Goal: Task Accomplishment & Management: Use online tool/utility

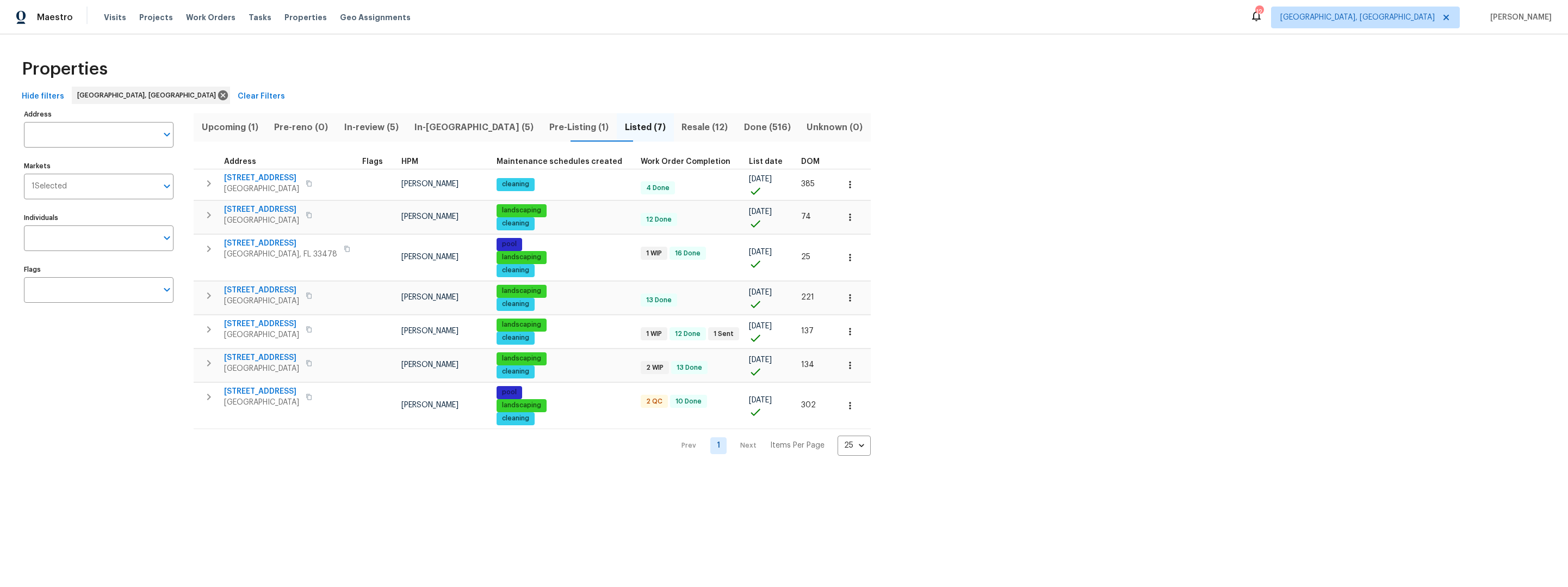
click at [379, 63] on div "Properties" at bounding box center [784, 69] width 1533 height 35
click at [143, 18] on span "Projects" at bounding box center [156, 18] width 33 height 11
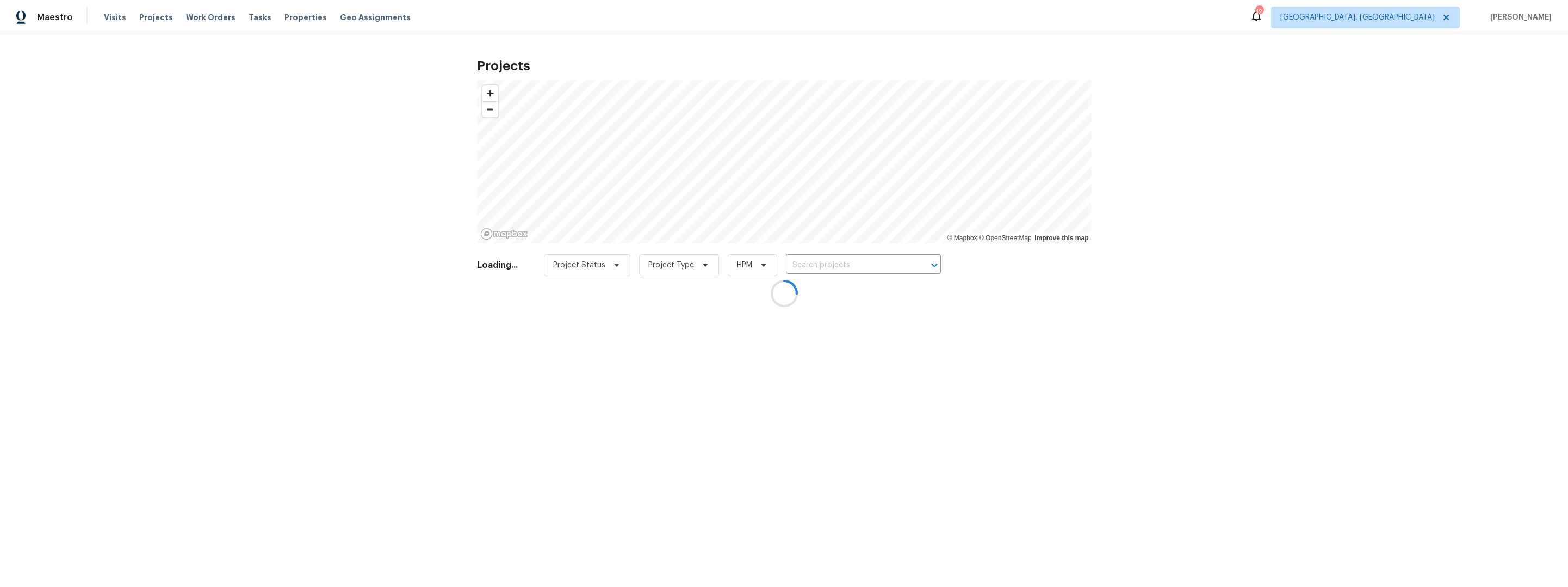
click at [792, 258] on div at bounding box center [784, 293] width 1568 height 587
click at [803, 264] on div at bounding box center [784, 293] width 1568 height 587
click at [800, 262] on div at bounding box center [784, 293] width 1568 height 587
click at [801, 263] on div at bounding box center [784, 293] width 1568 height 587
click at [802, 264] on div at bounding box center [784, 293] width 1568 height 587
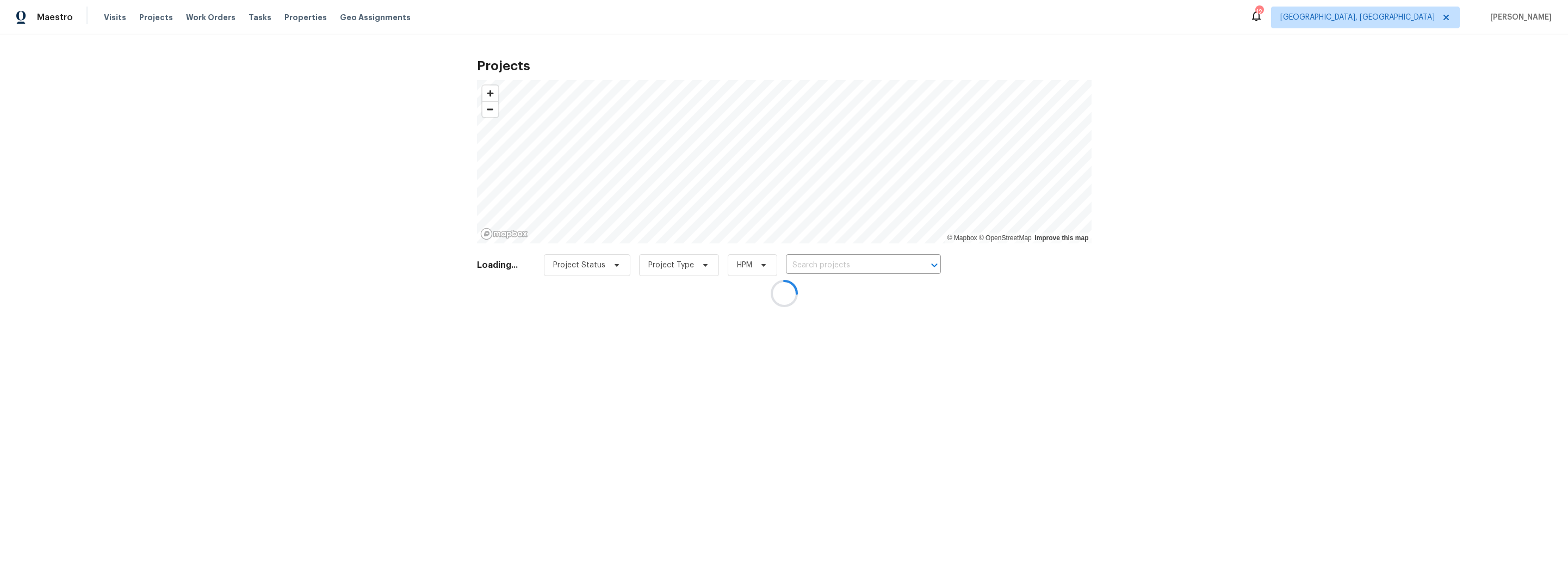
click at [802, 264] on div at bounding box center [784, 293] width 1568 height 587
click at [805, 266] on div at bounding box center [784, 293] width 1568 height 587
click at [805, 267] on div at bounding box center [784, 293] width 1568 height 587
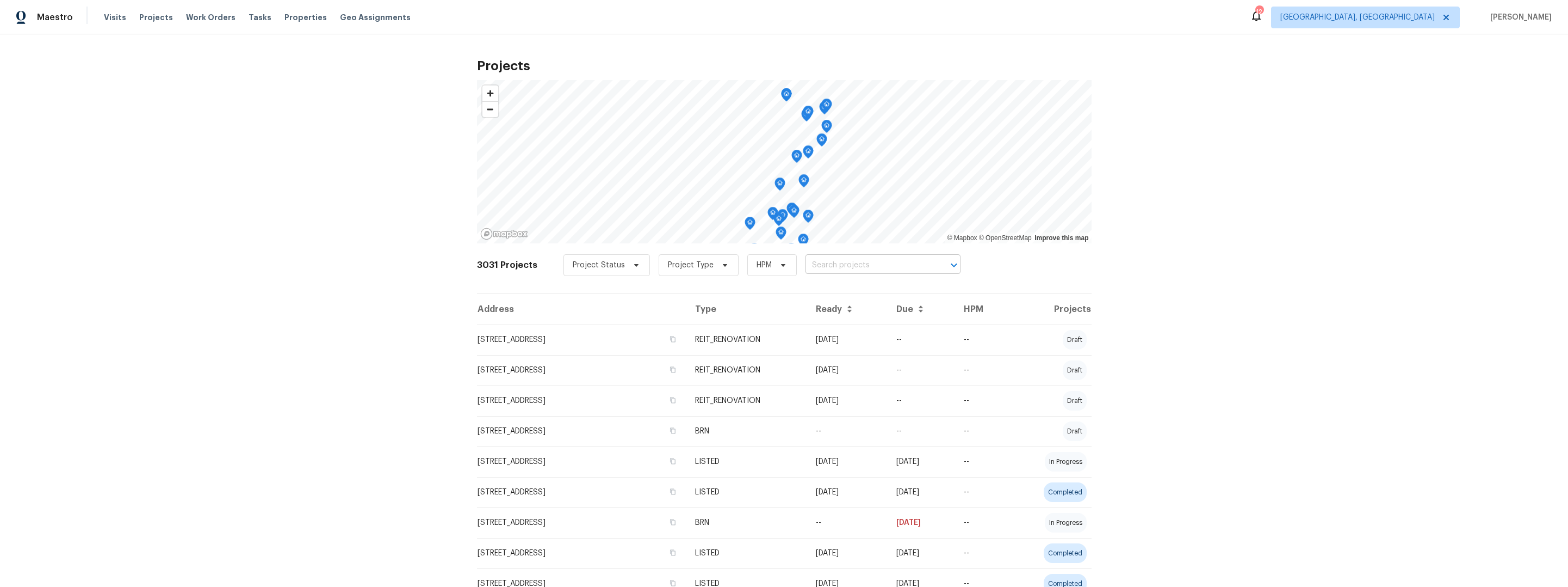
click at [818, 267] on input "text" at bounding box center [868, 265] width 124 height 17
type input "2006"
click at [298, 20] on span "Properties" at bounding box center [305, 18] width 42 height 11
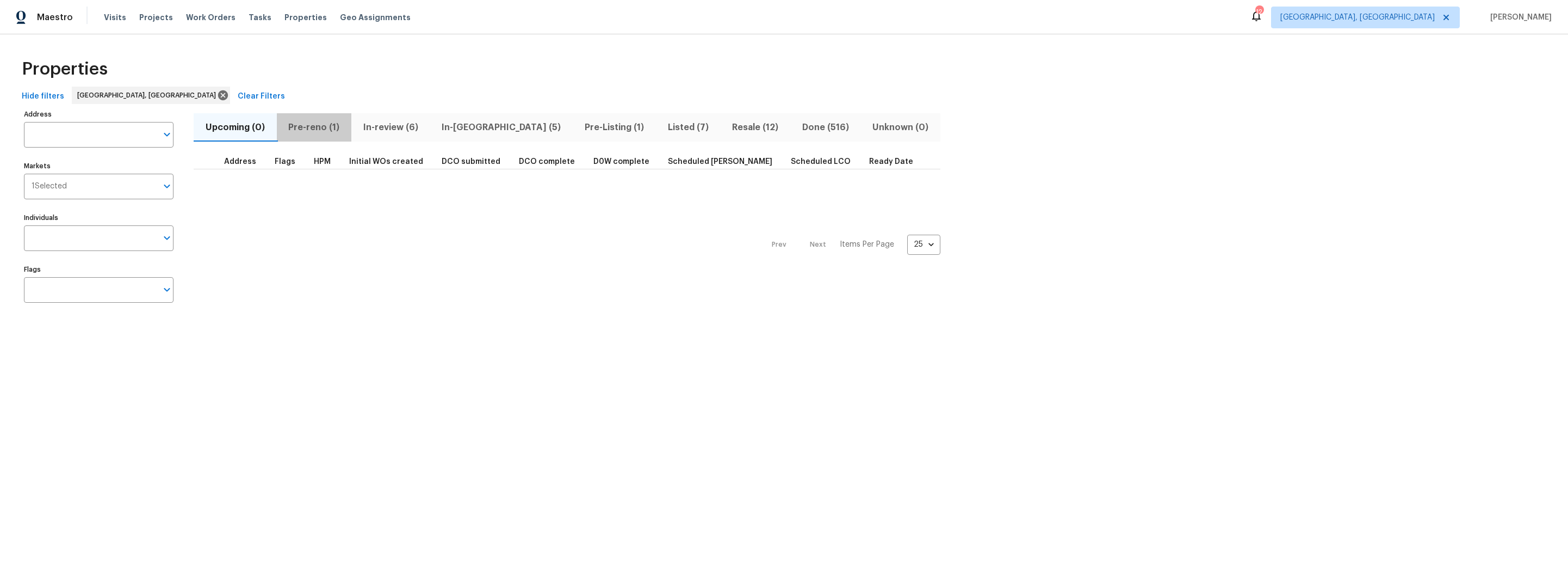
click at [309, 130] on span "Pre-reno (1)" at bounding box center [314, 127] width 62 height 15
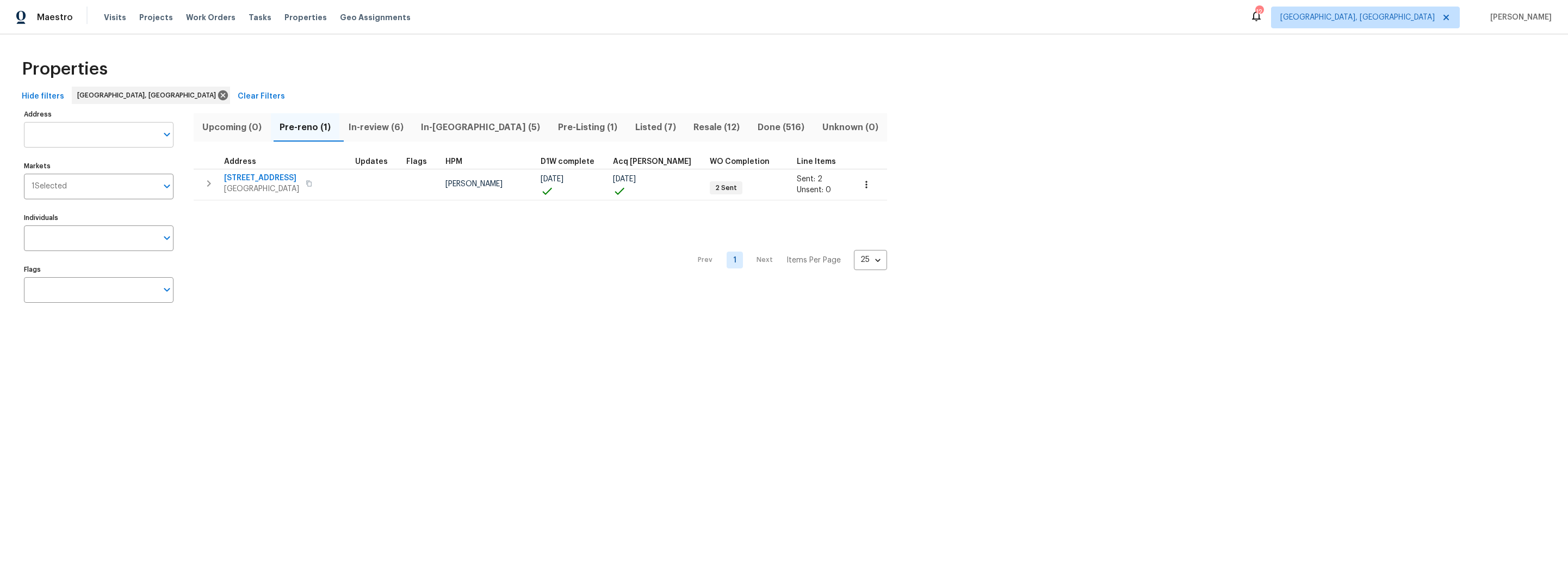
click at [64, 125] on input "Address" at bounding box center [90, 135] width 133 height 25
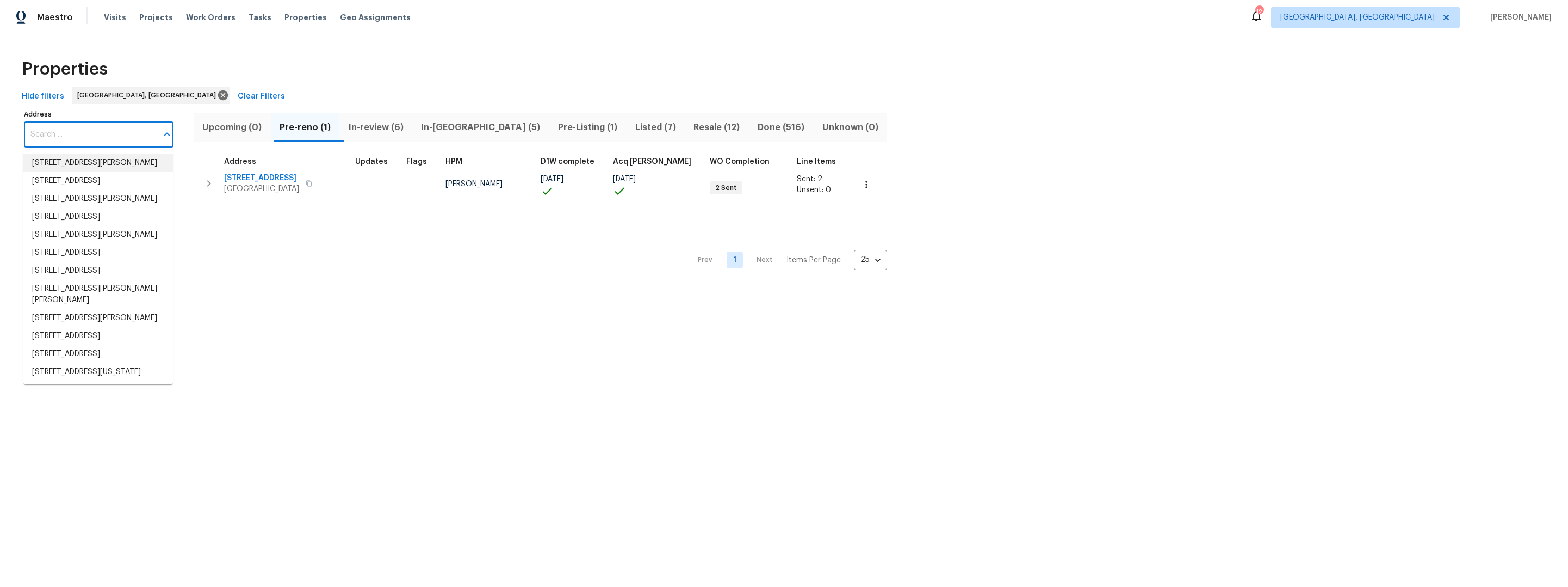
click at [88, 139] on input "Address" at bounding box center [90, 135] width 133 height 25
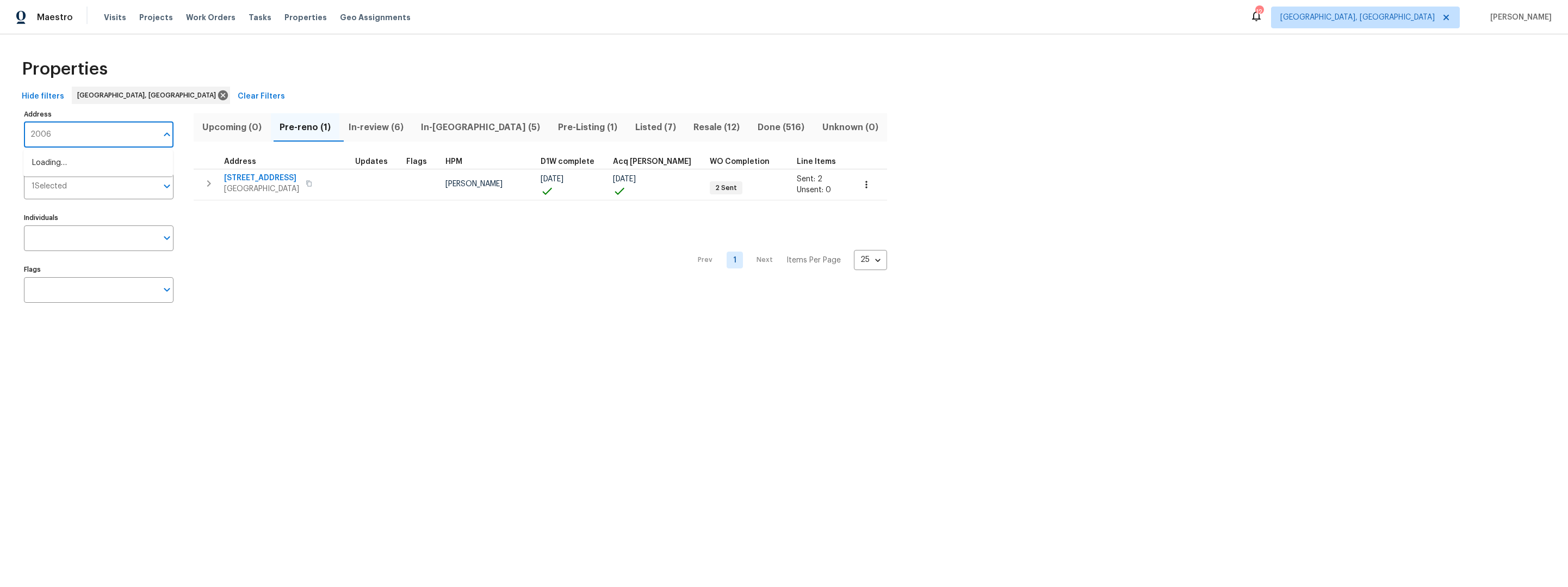
type input "2006"
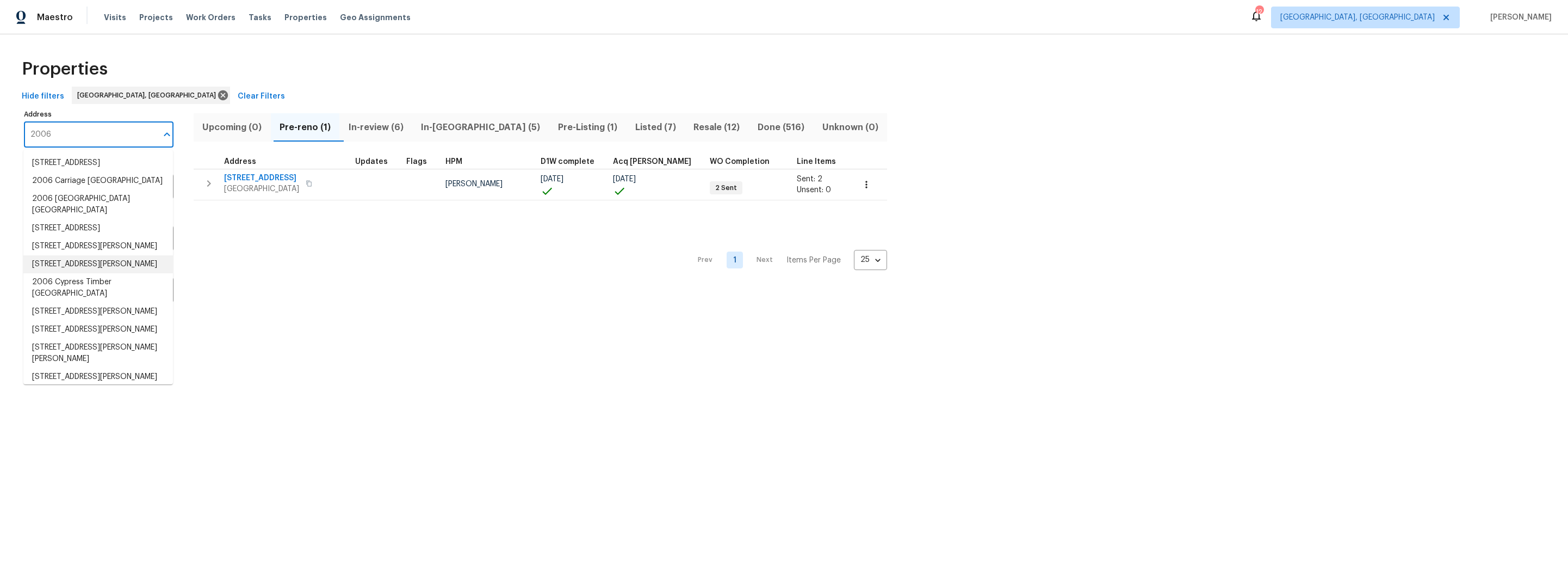
click at [86, 273] on li "2006 Cross Breeze Dr Wellington FL 33414" at bounding box center [98, 264] width 150 height 18
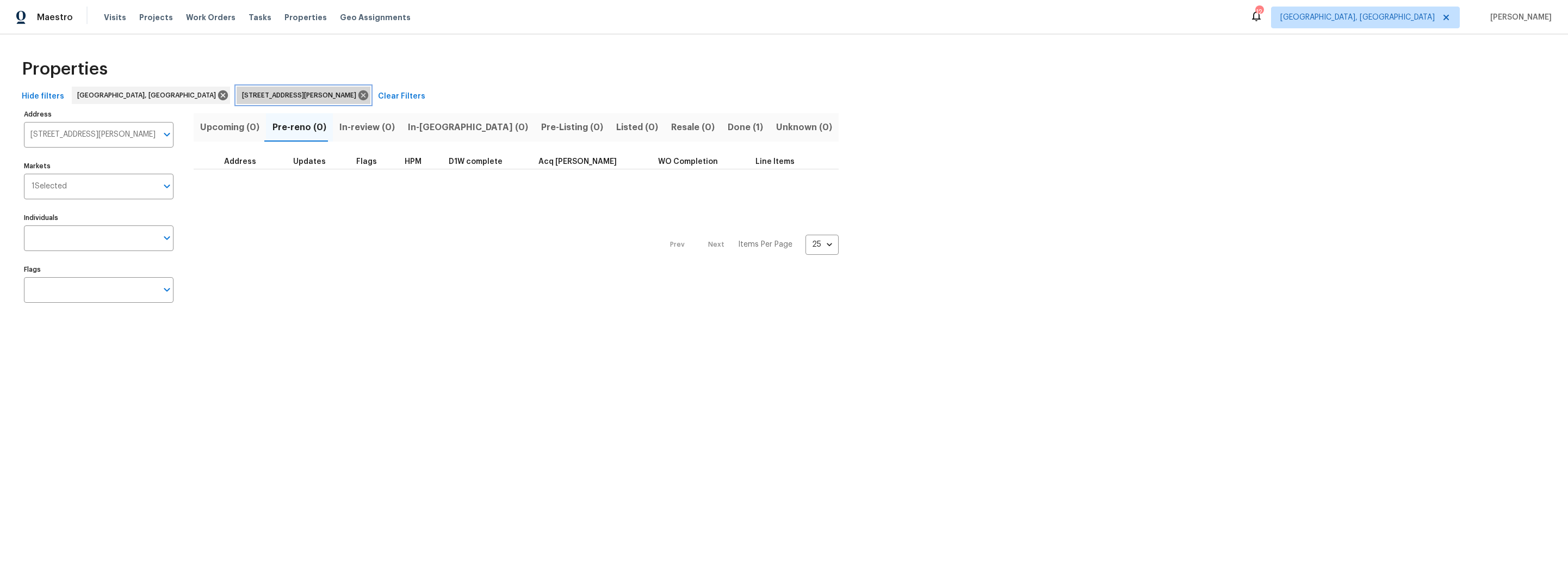
click at [242, 98] on span "2006 Cross Breeze Dr Wellington FL 33414" at bounding box center [301, 96] width 119 height 11
click at [727, 131] on span "Done (1)" at bounding box center [745, 127] width 35 height 15
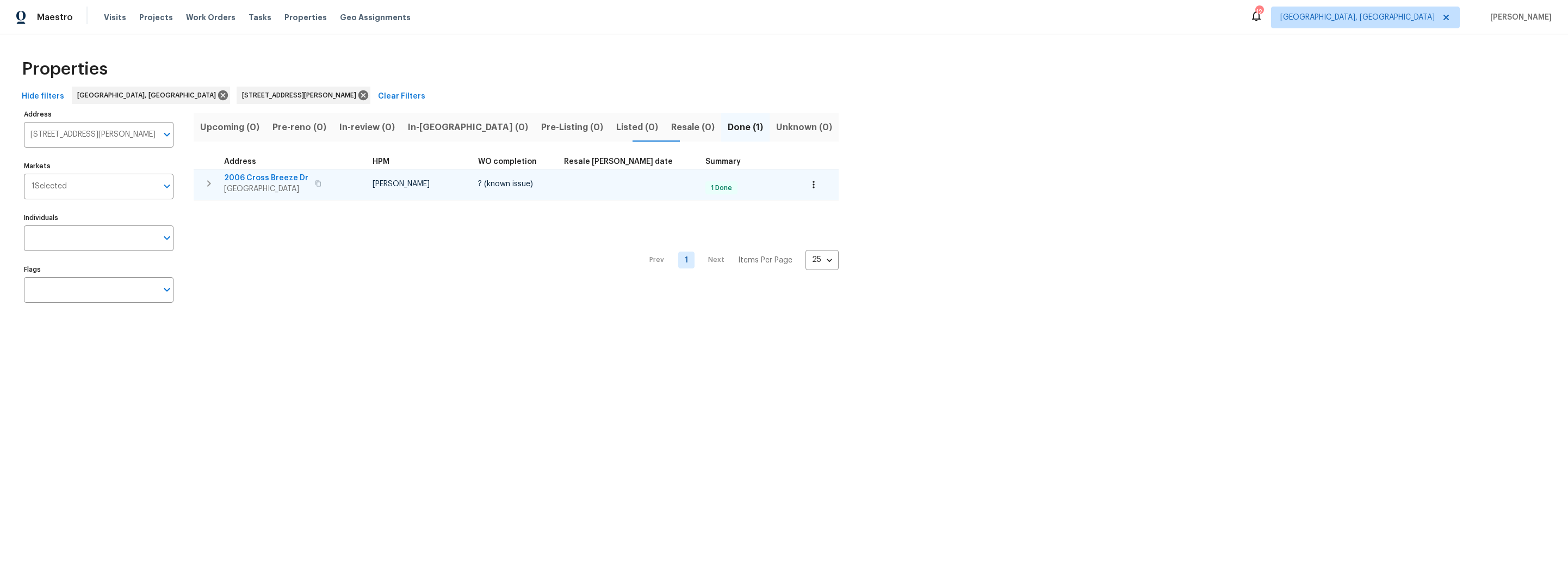
click at [272, 178] on span "2006 Cross Breeze Dr" at bounding box center [267, 178] width 84 height 11
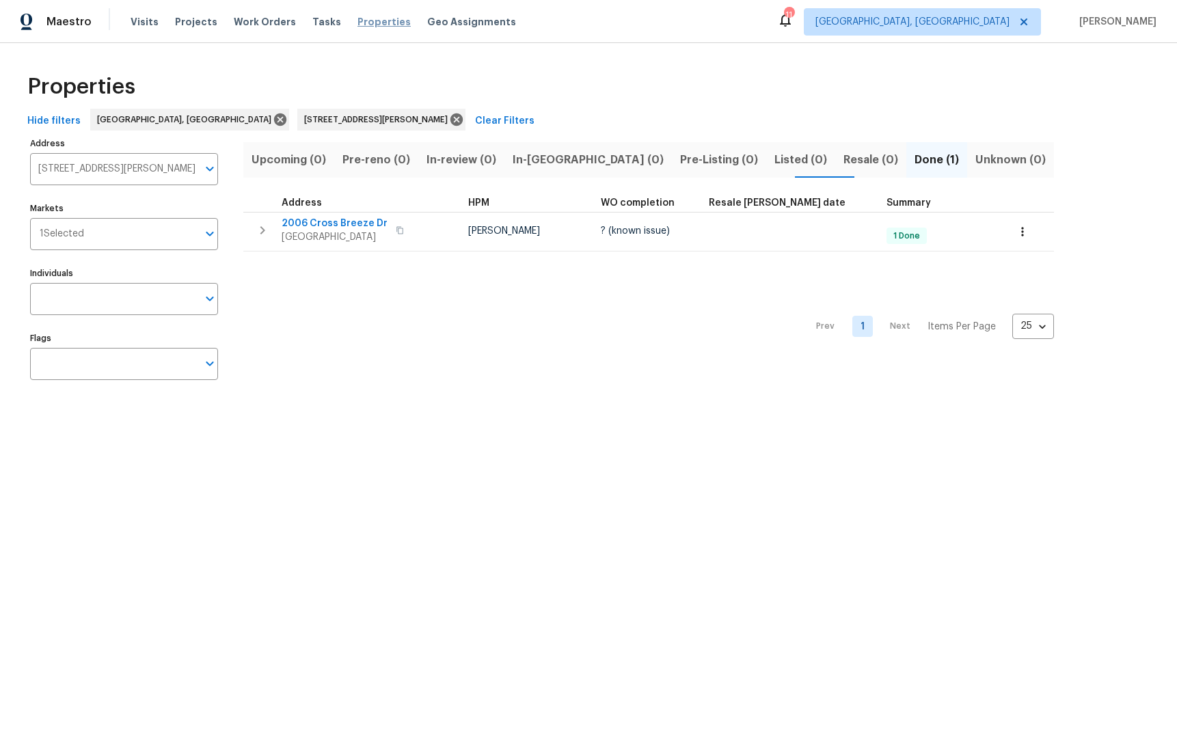
click at [372, 18] on span "Properties" at bounding box center [383, 22] width 53 height 14
click at [379, 20] on span "Properties" at bounding box center [383, 22] width 53 height 14
click at [465, 118] on div "Hide filters Miami, FL 2006 Cross Breeze Dr Wellington FL 33414 Clear Filters" at bounding box center [588, 121] width 1133 height 25
click at [387, 153] on span "Pre-reno (0)" at bounding box center [376, 159] width 68 height 19
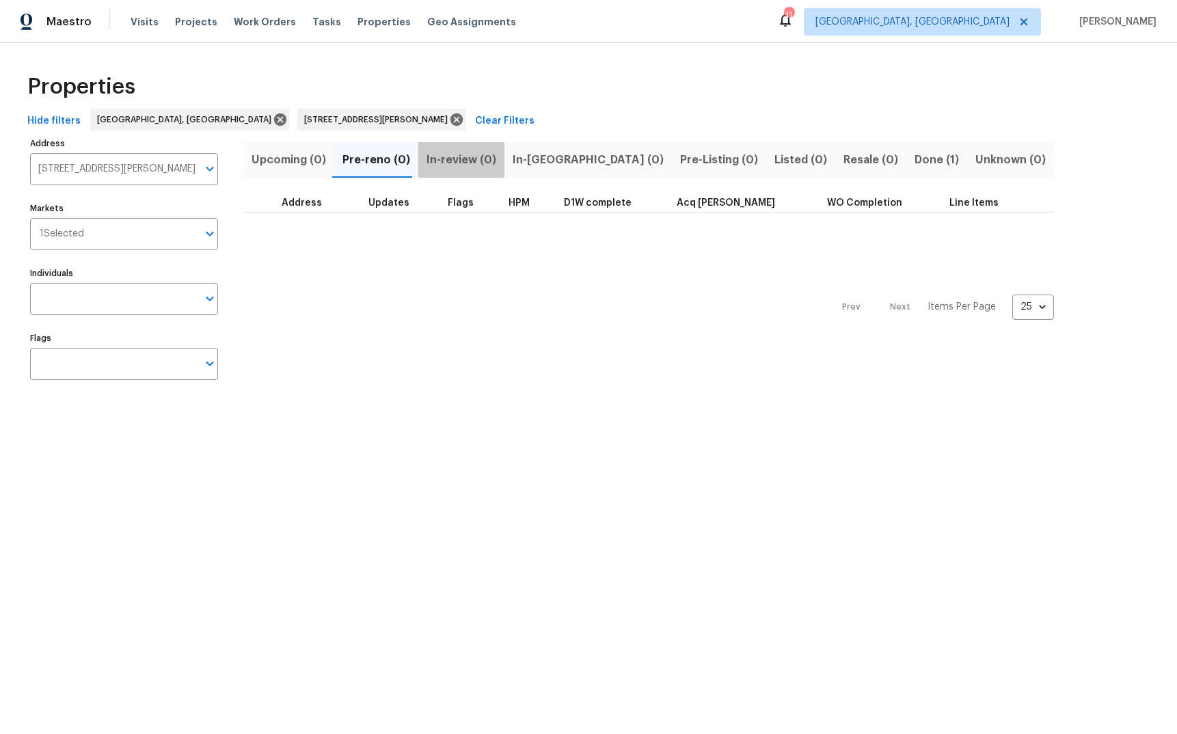
click at [463, 158] on span "In-review (0)" at bounding box center [461, 159] width 70 height 19
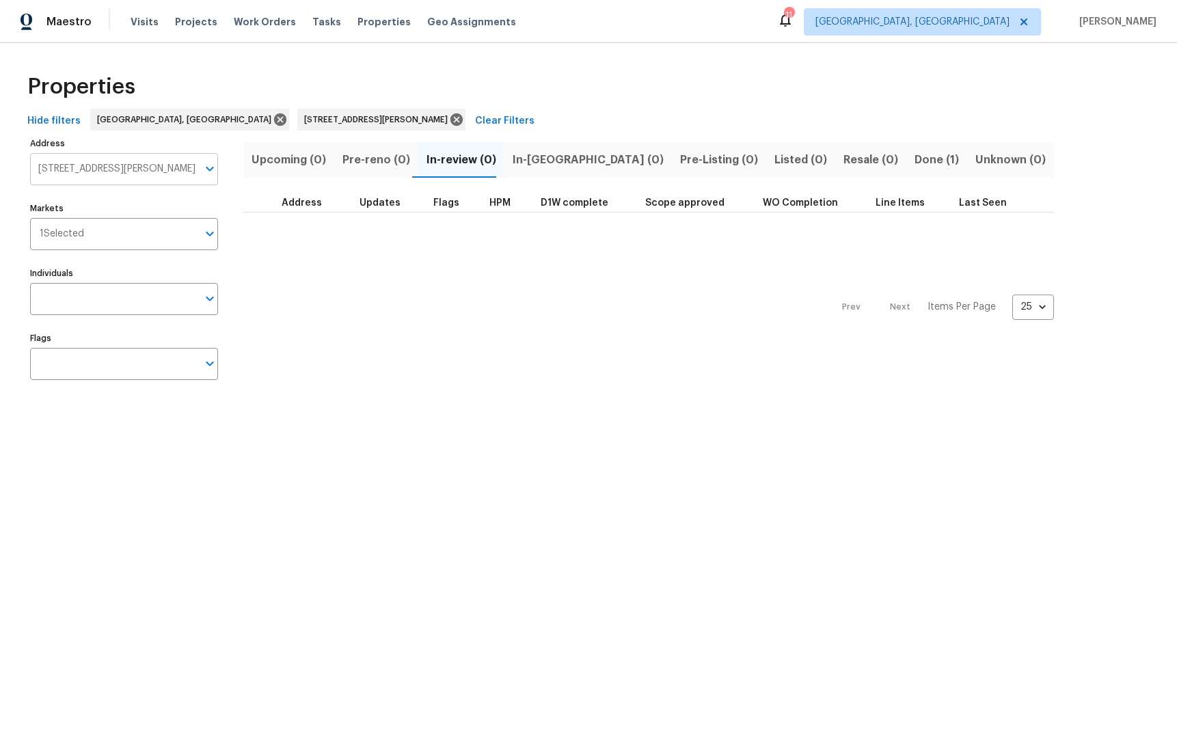
click at [215, 164] on icon "Open" at bounding box center [210, 169] width 16 height 16
click at [450, 120] on icon at bounding box center [456, 119] width 12 height 12
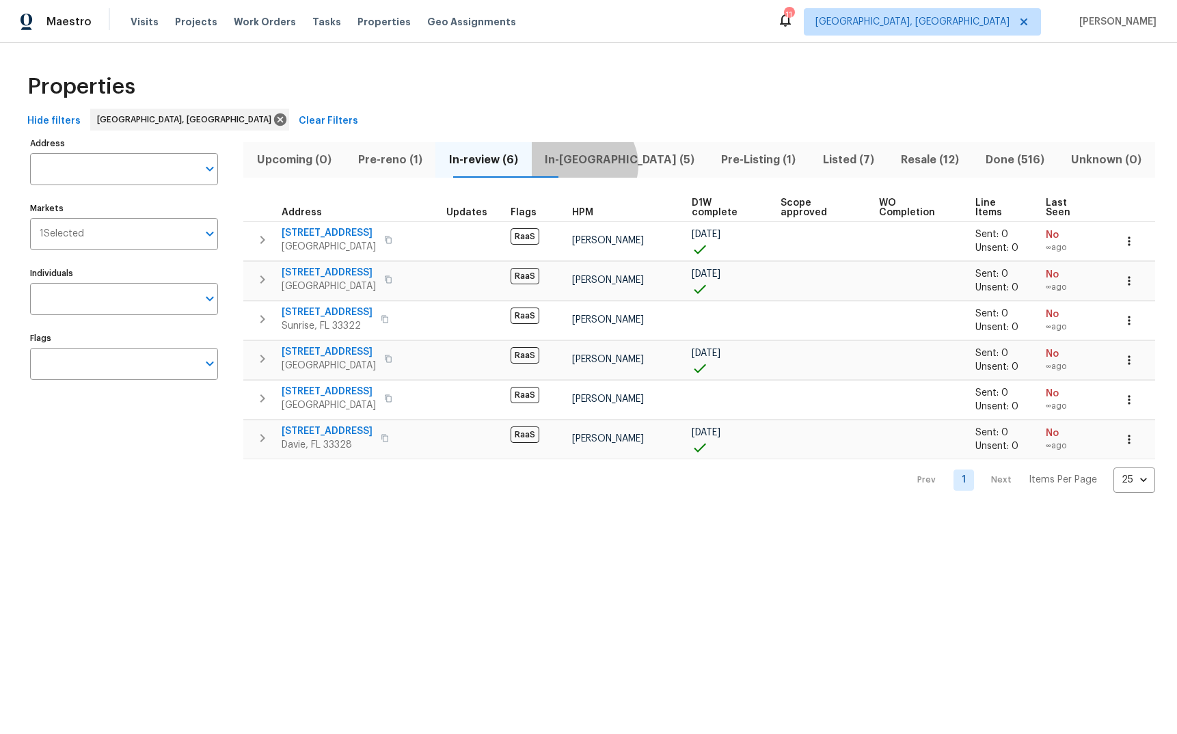
click at [609, 165] on span "In-reno (5)" at bounding box center [620, 159] width 160 height 19
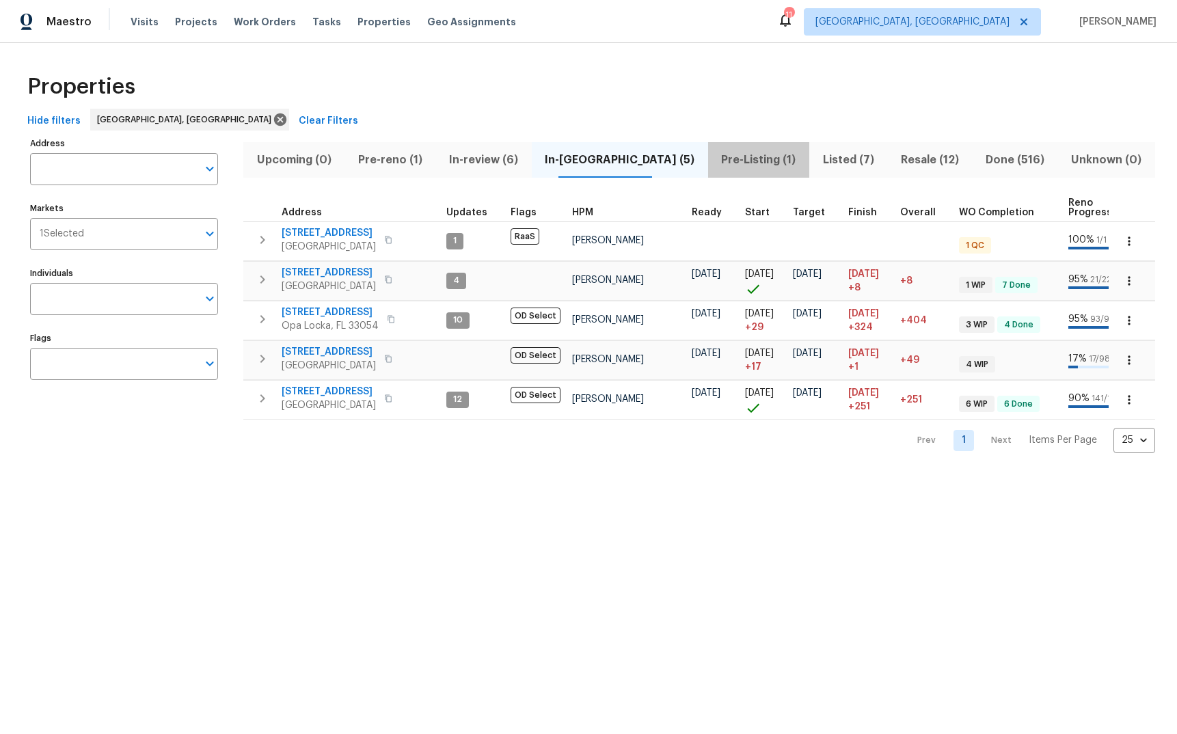
click at [716, 158] on span "Pre-Listing (1)" at bounding box center [758, 159] width 85 height 19
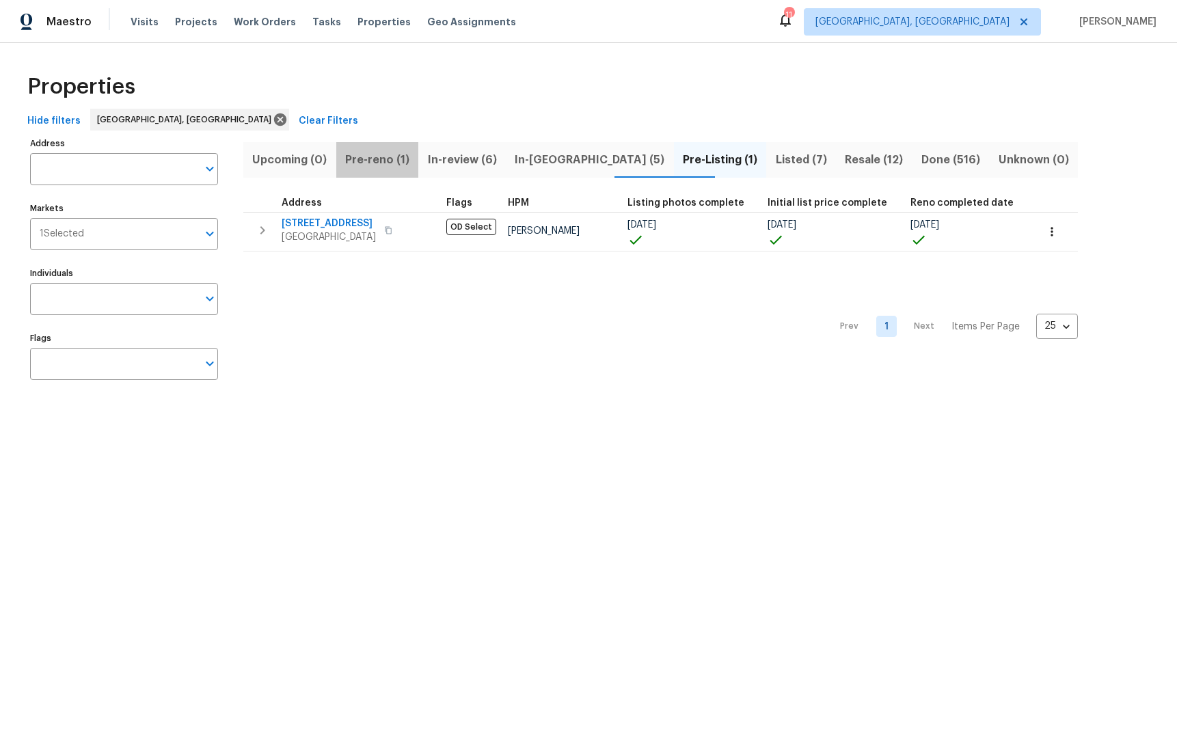
click at [404, 152] on span "Pre-reno (1)" at bounding box center [377, 159] width 66 height 19
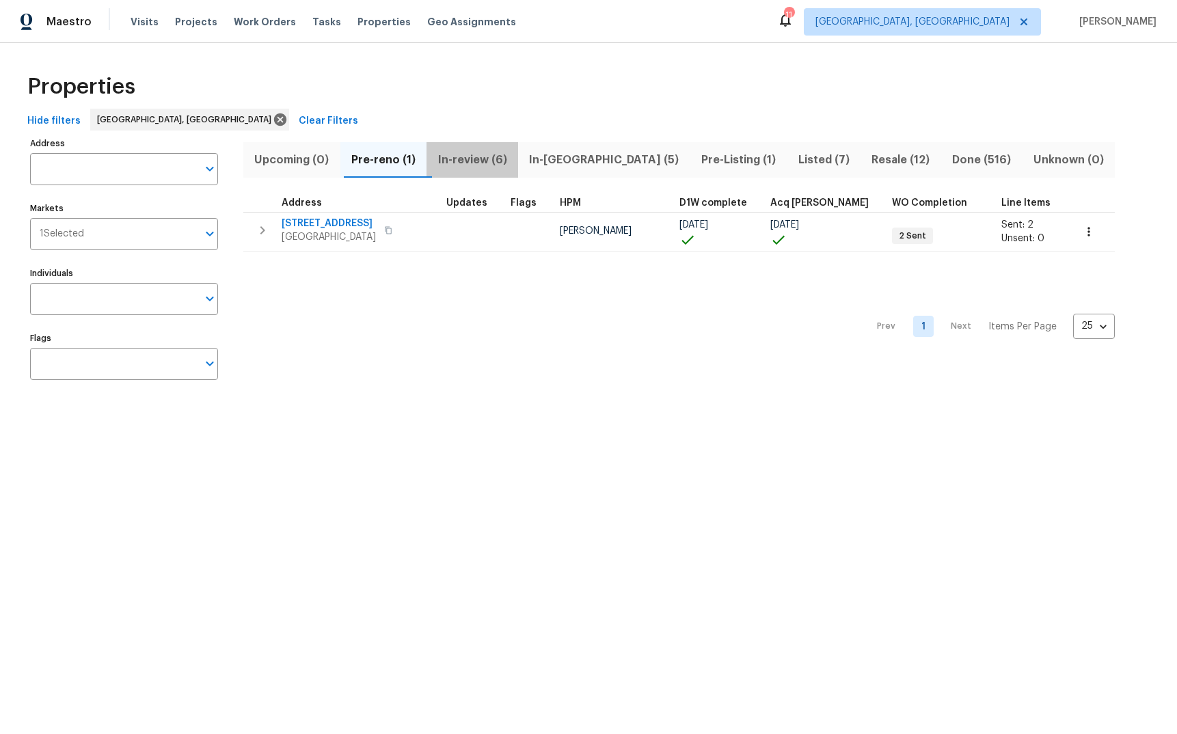
click at [502, 155] on span "In-review (6)" at bounding box center [472, 159] width 75 height 19
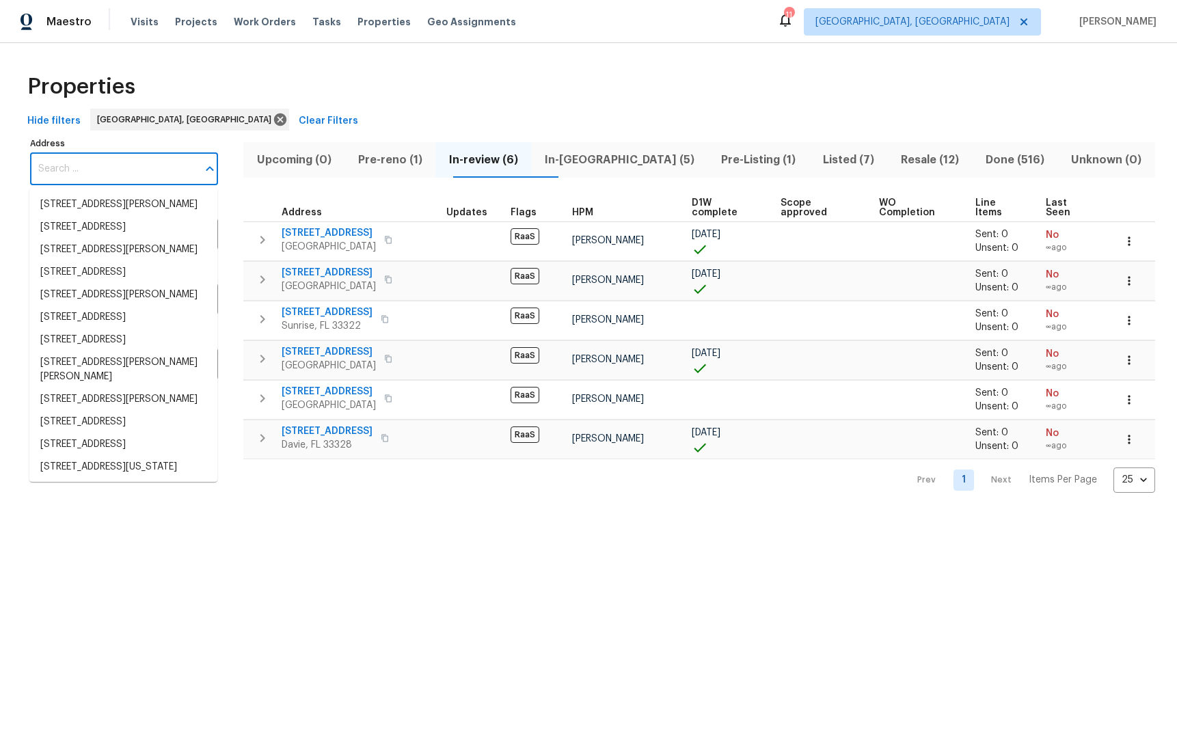
click at [104, 163] on input "Address" at bounding box center [113, 169] width 167 height 32
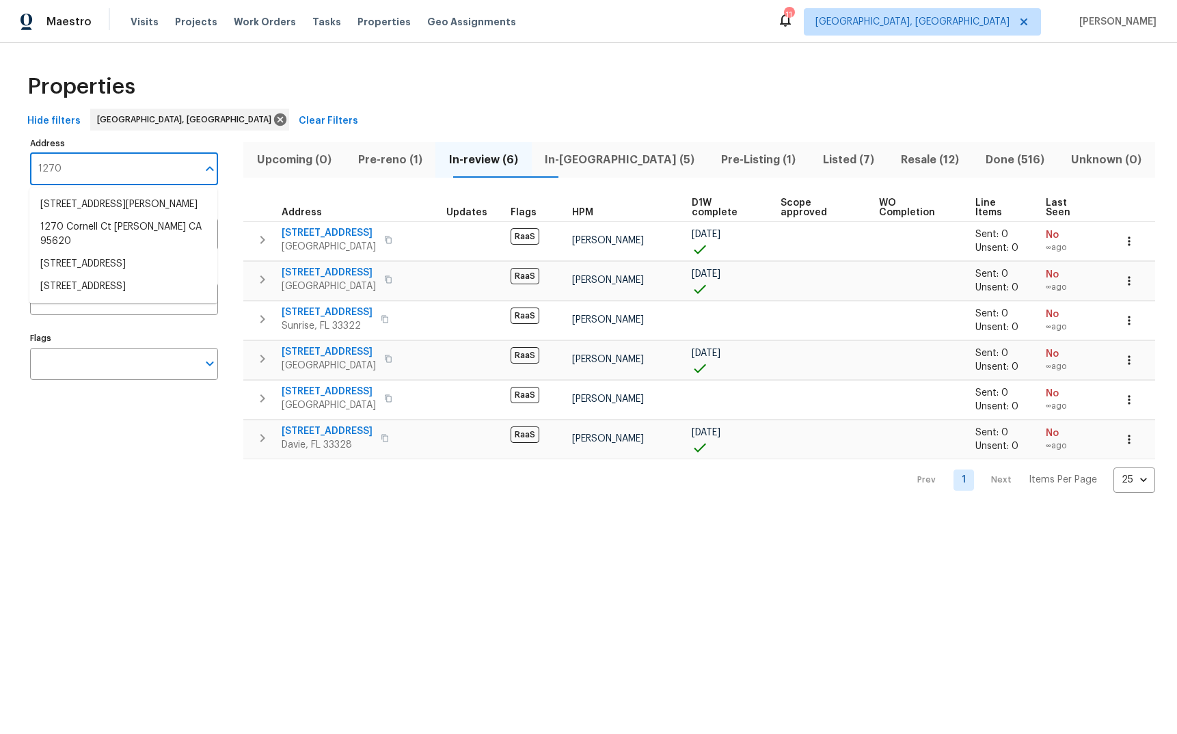
type input "12703"
click at [120, 212] on li "12703 White Coral Dr Wellington FL 33414" at bounding box center [123, 204] width 188 height 23
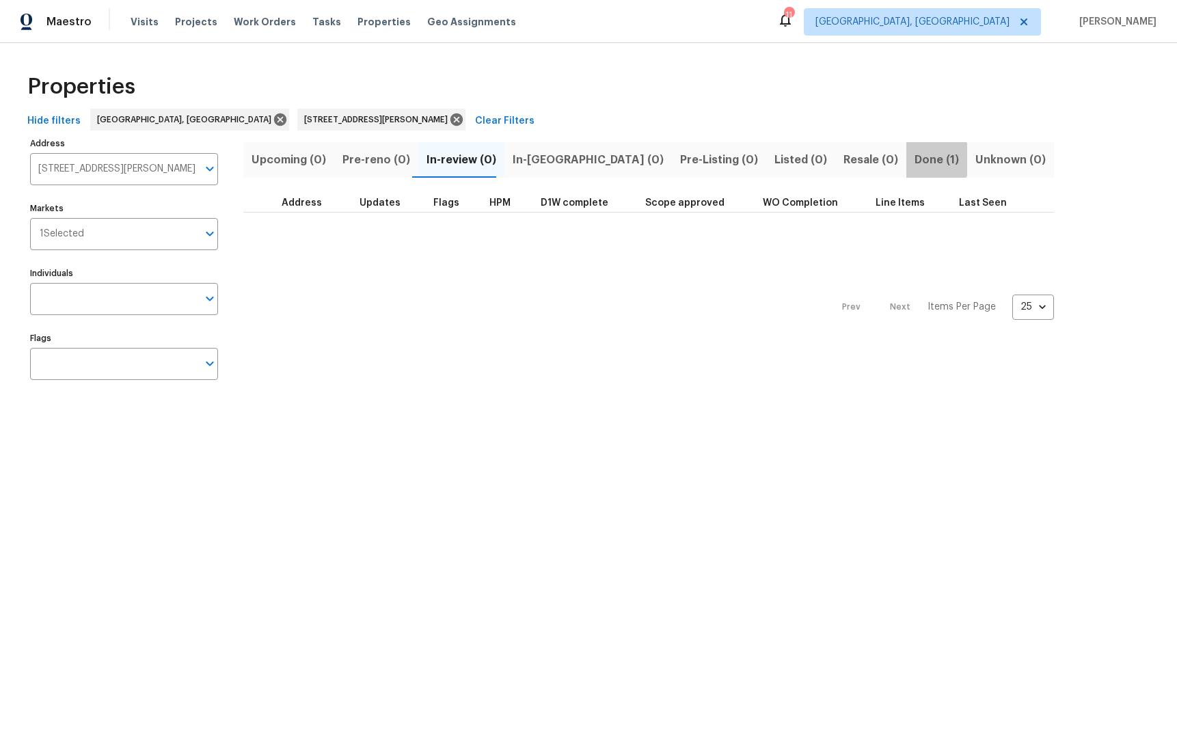
click at [914, 159] on span "Done (1)" at bounding box center [936, 159] width 44 height 19
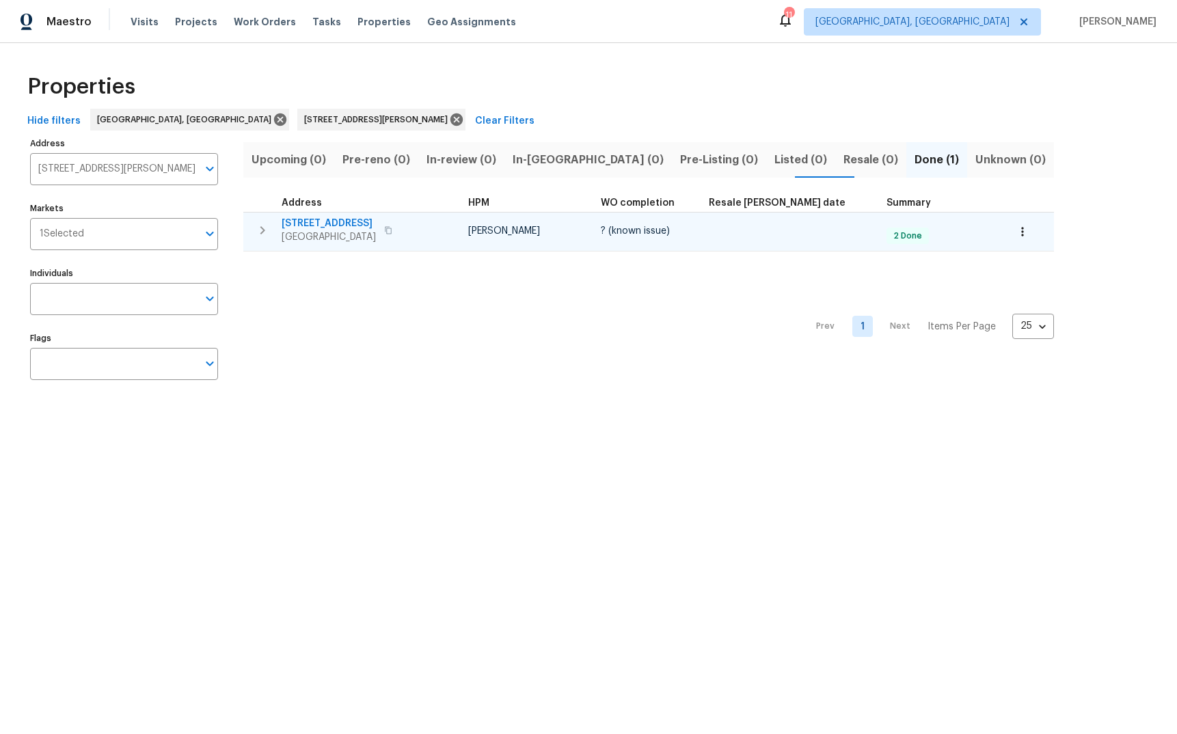
click at [294, 225] on span "12703 White Coral Dr" at bounding box center [329, 224] width 94 height 14
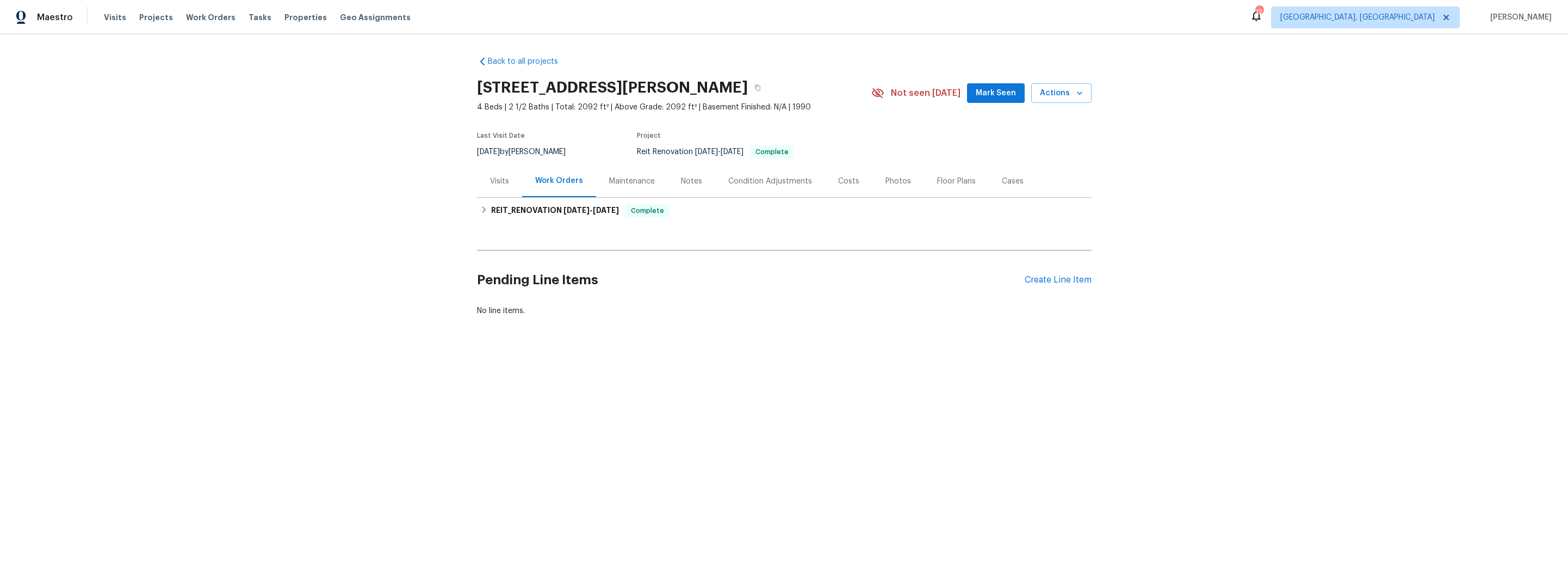
click at [985, 97] on span "Mark Seen" at bounding box center [996, 93] width 41 height 14
click at [1067, 94] on span "Actions" at bounding box center [1061, 93] width 43 height 14
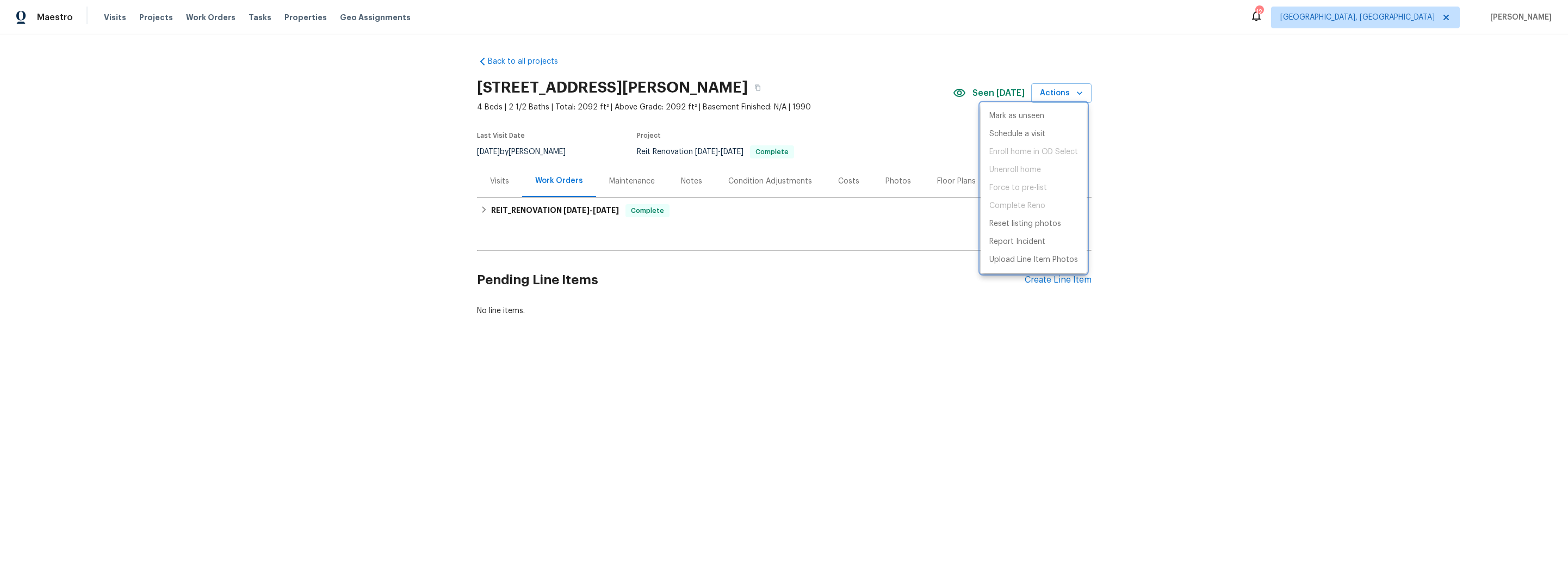
click at [1158, 106] on div at bounding box center [784, 293] width 1568 height 587
click at [517, 211] on h6 "REIT_RENOVATION 8/21/25 - 9/4/25" at bounding box center [555, 210] width 128 height 13
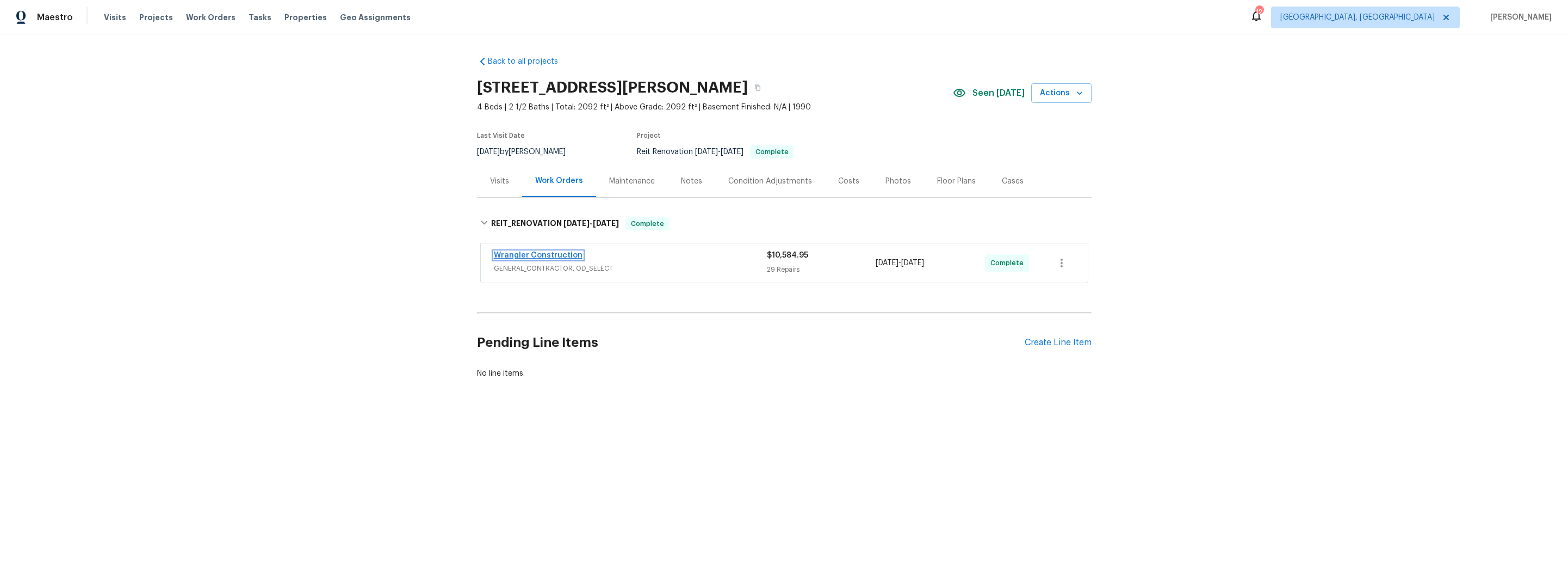
click at [528, 257] on link "Wrangler Construction" at bounding box center [537, 256] width 88 height 8
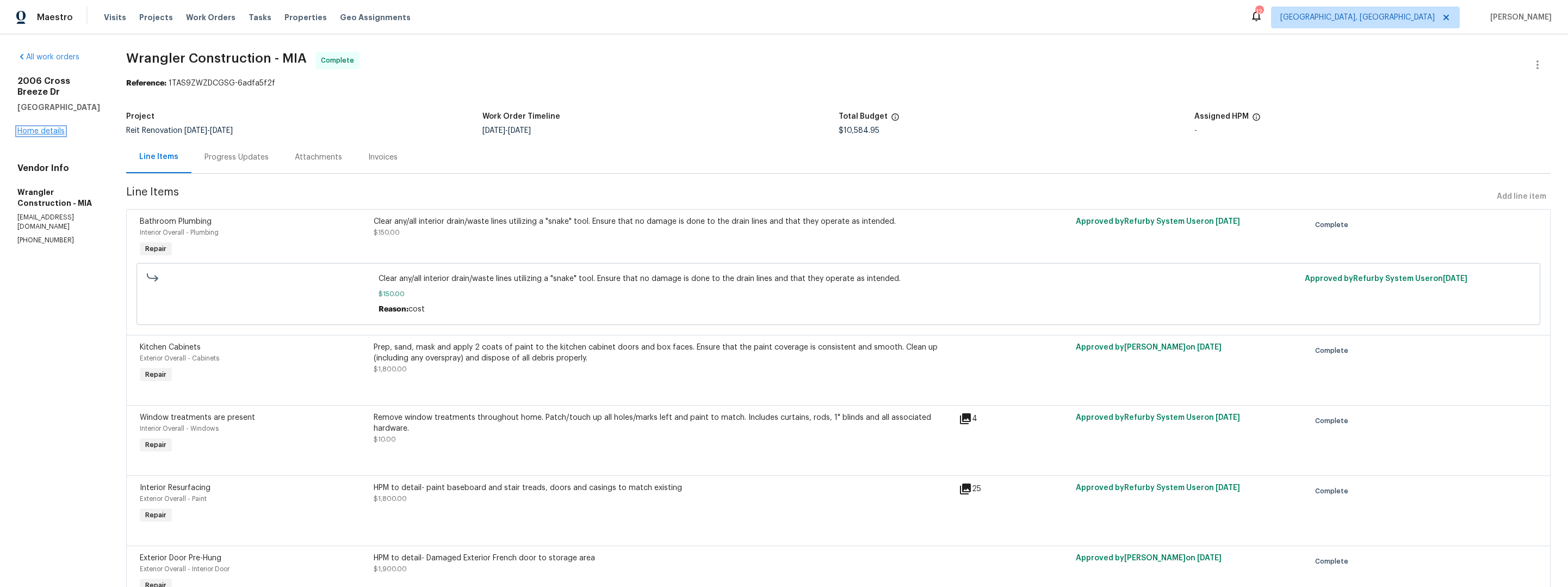
click at [47, 135] on link "Home details" at bounding box center [41, 131] width 47 height 8
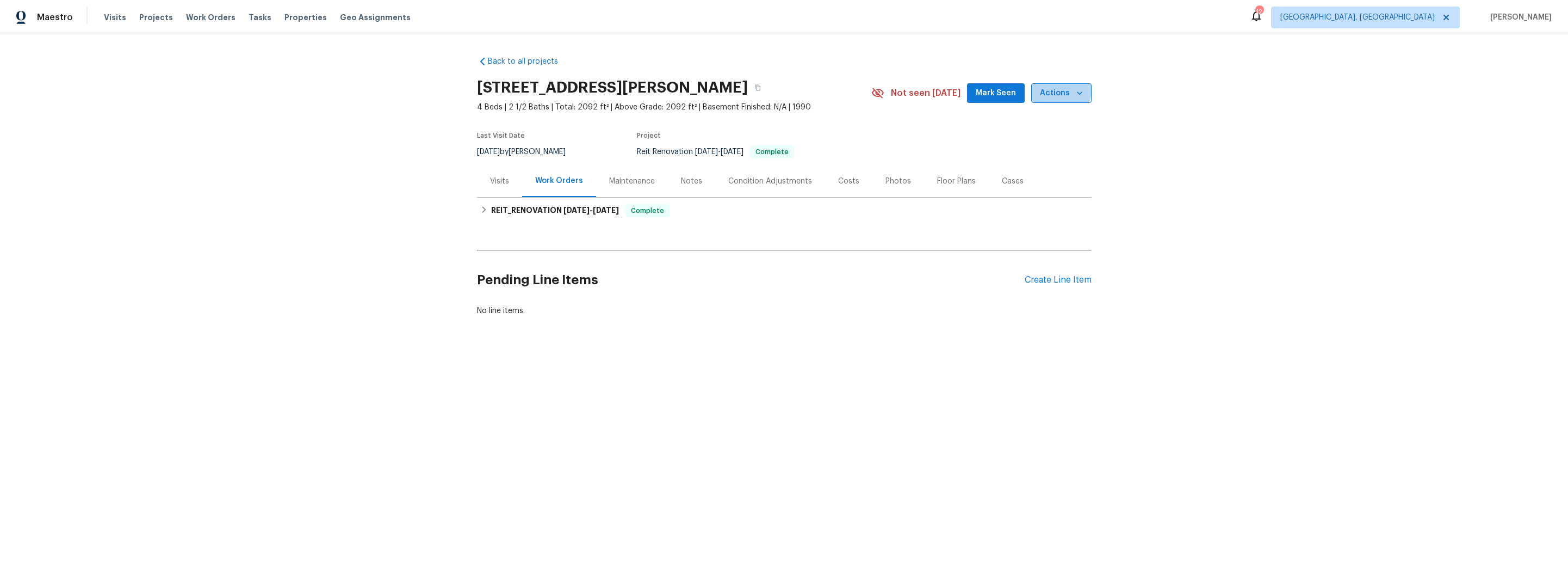
click at [1043, 88] on span "Actions" at bounding box center [1061, 93] width 43 height 14
click at [1023, 264] on p "Upload Line Item Photos" at bounding box center [1033, 260] width 88 height 11
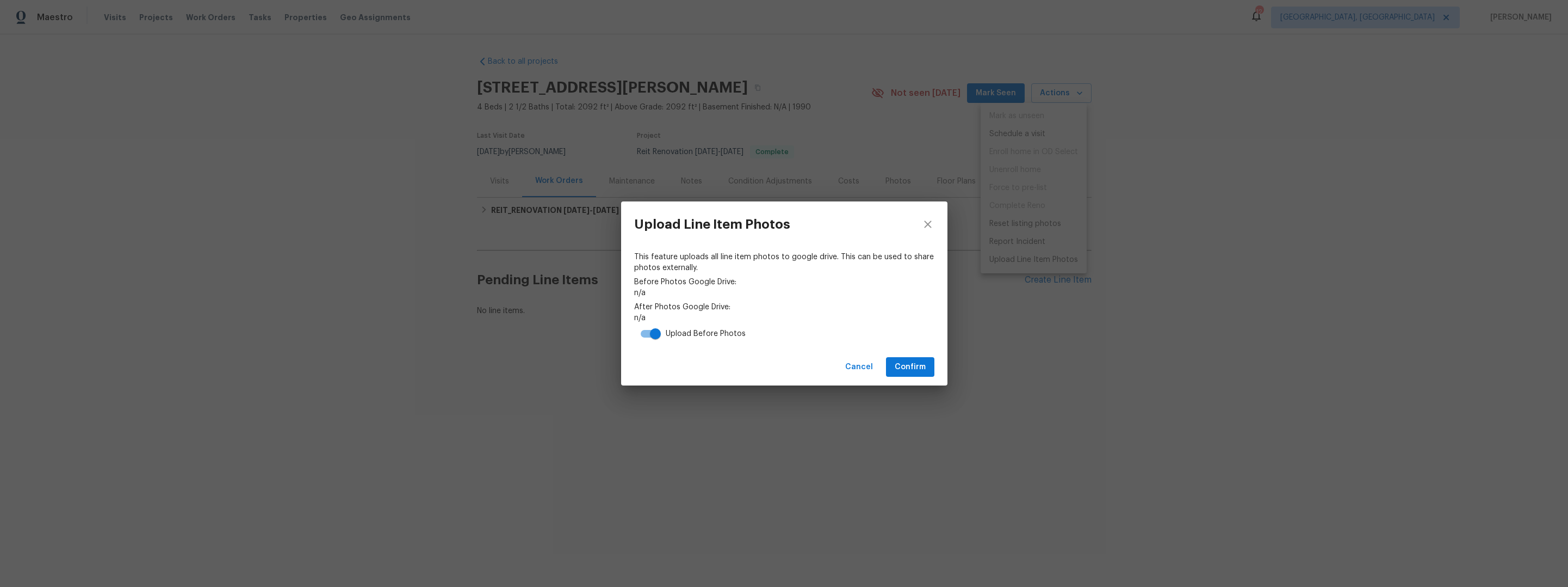
click at [655, 338] on input "checkbox" at bounding box center [655, 334] width 62 height 21
checkbox input "false"
click at [915, 370] on span "Confirm" at bounding box center [910, 366] width 31 height 14
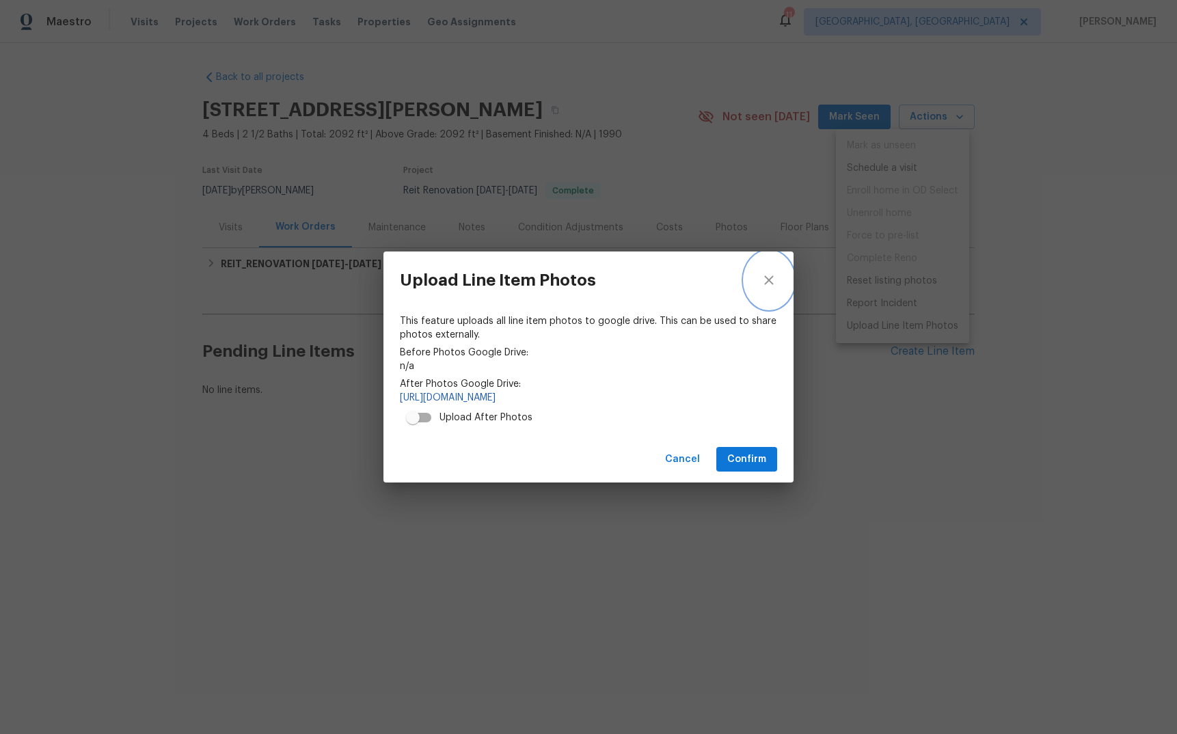
click at [769, 282] on icon "close" at bounding box center [768, 280] width 16 height 16
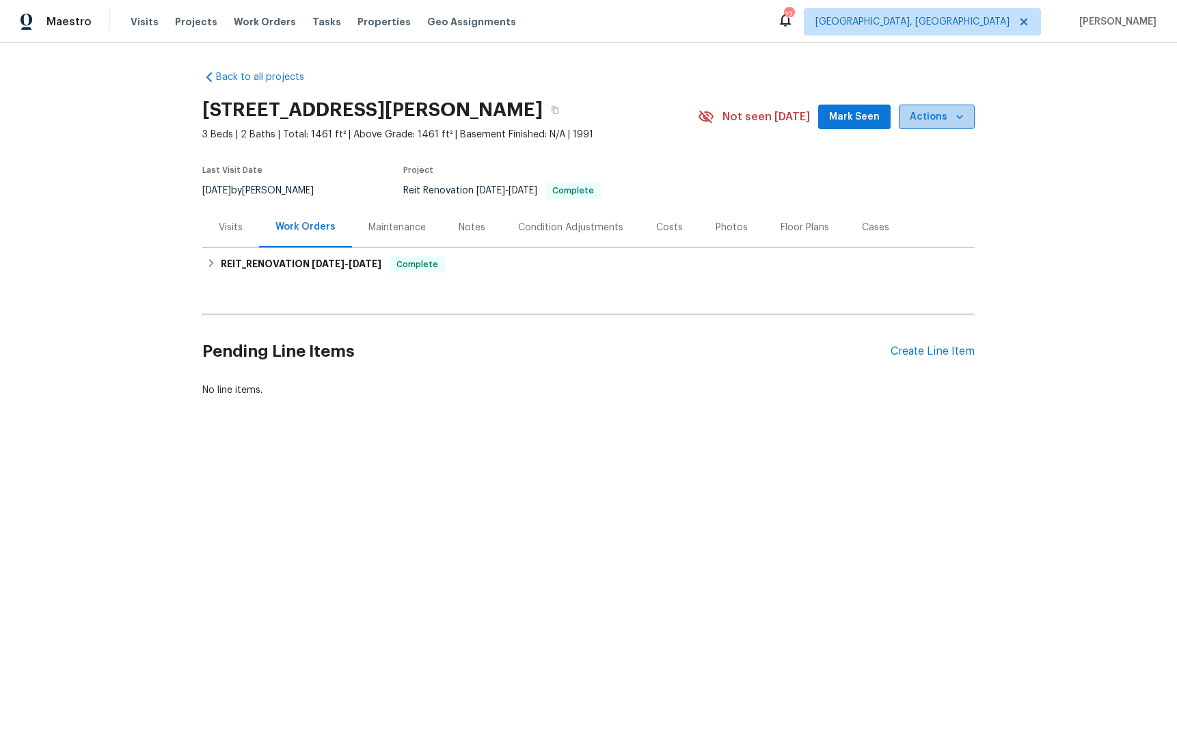
click at [946, 122] on span "Actions" at bounding box center [936, 117] width 54 height 17
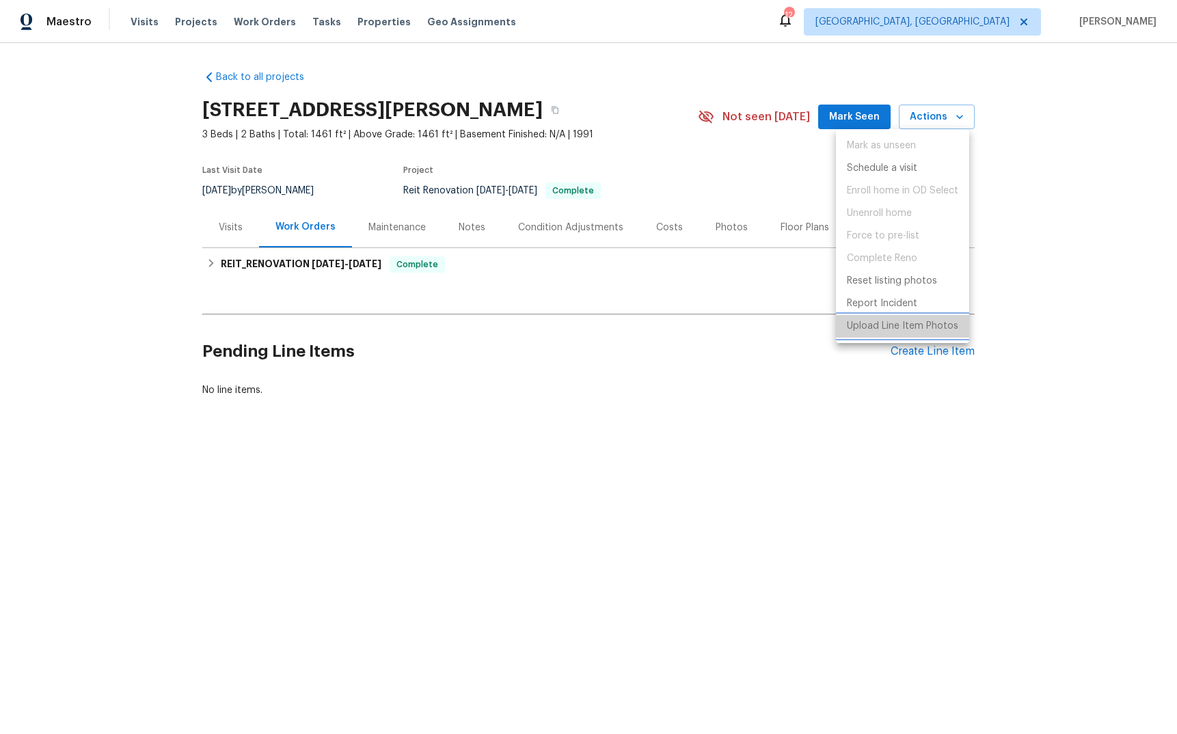
click at [906, 325] on p "Upload Line Item Photos" at bounding box center [902, 326] width 111 height 14
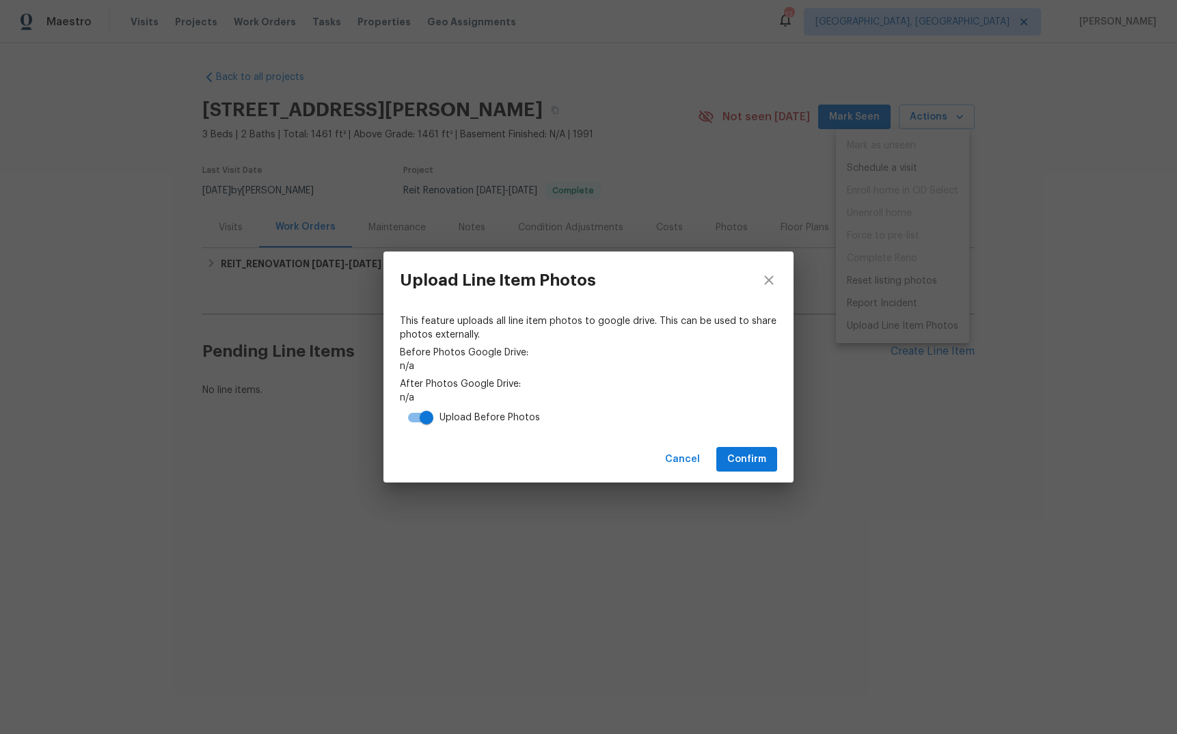
click at [422, 422] on input "checkbox" at bounding box center [426, 418] width 78 height 26
checkbox input "false"
click at [743, 467] on button "Confirm" at bounding box center [746, 459] width 61 height 25
click at [577, 401] on link "[URL][DOMAIN_NAME]" at bounding box center [588, 398] width 377 height 14
